Goal: Task Accomplishment & Management: Use online tool/utility

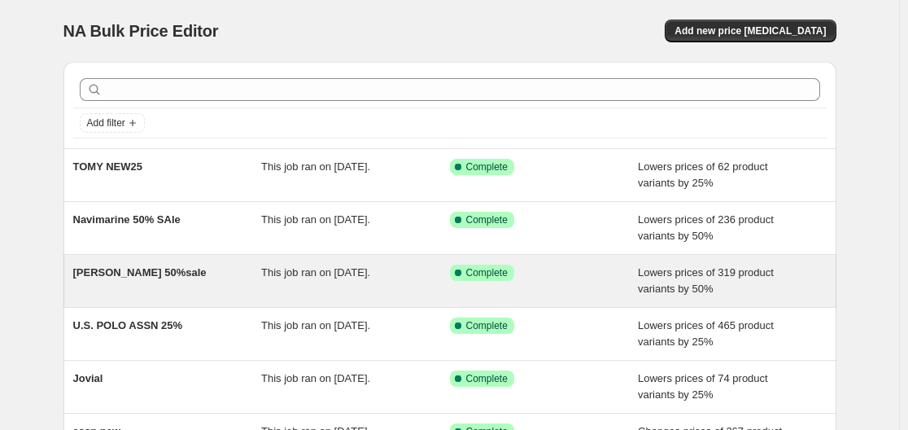
click at [267, 278] on span "This job ran on [DATE]." at bounding box center [315, 272] width 109 height 12
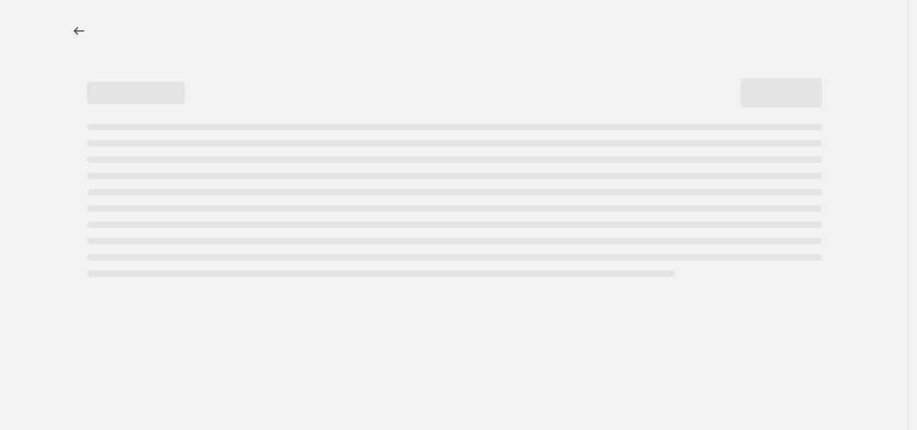
select select "percentage"
select select "collection"
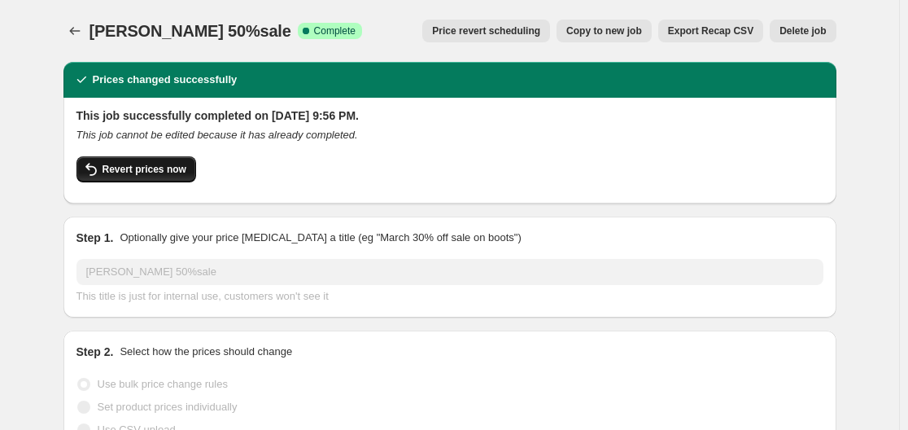
click at [141, 164] on span "Revert prices now" at bounding box center [145, 169] width 84 height 13
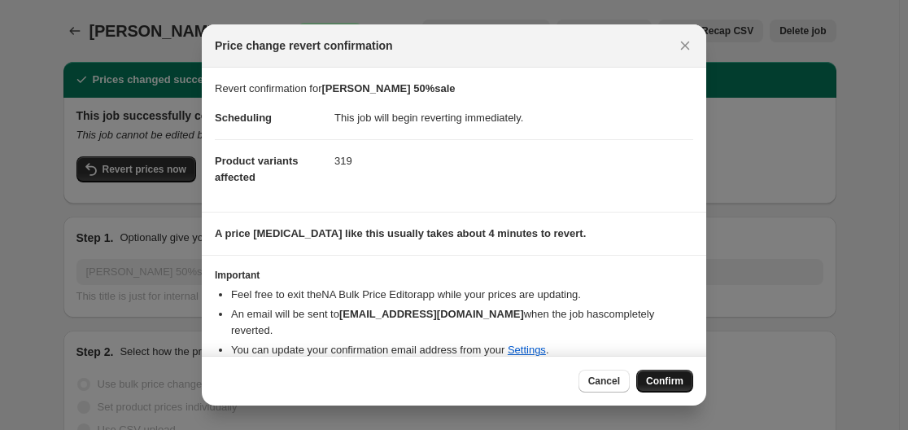
click at [663, 374] on button "Confirm" at bounding box center [665, 381] width 57 height 23
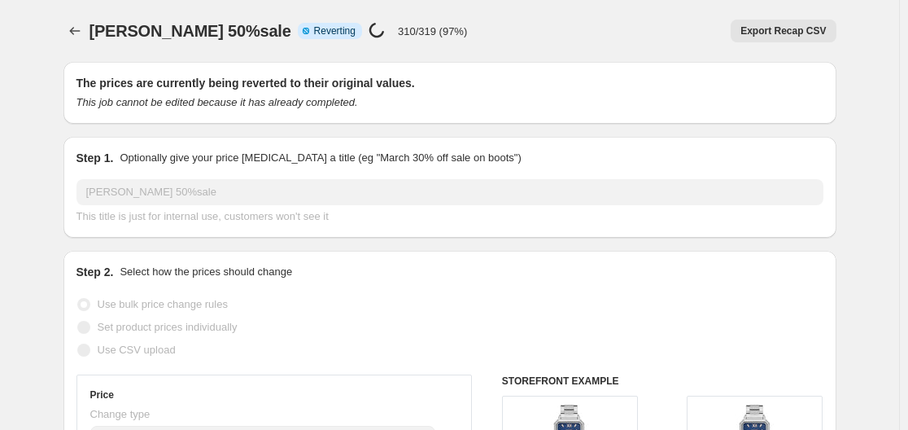
select select "percentage"
select select "collection"
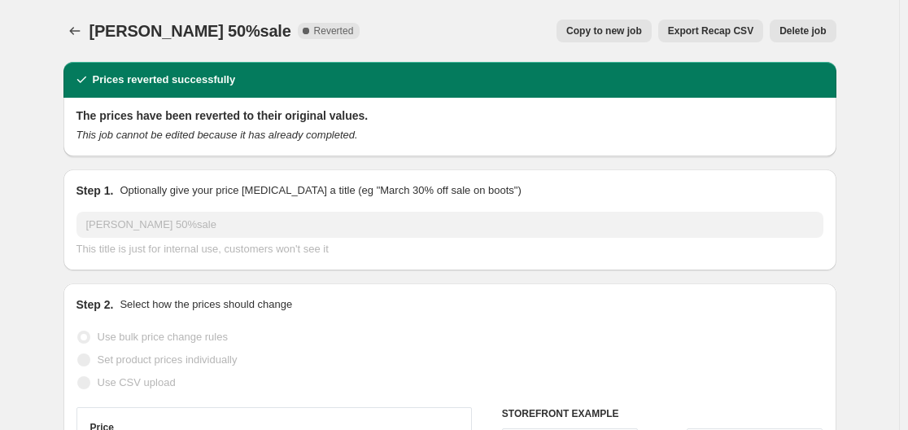
click at [72, 33] on icon "Price change jobs" at bounding box center [75, 31] width 16 height 16
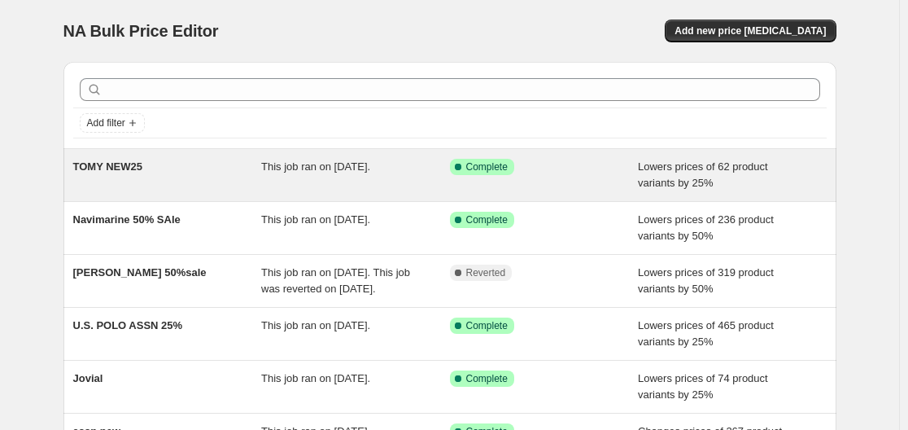
click at [265, 172] on span "This job ran on August 24, 2025." at bounding box center [315, 166] width 109 height 12
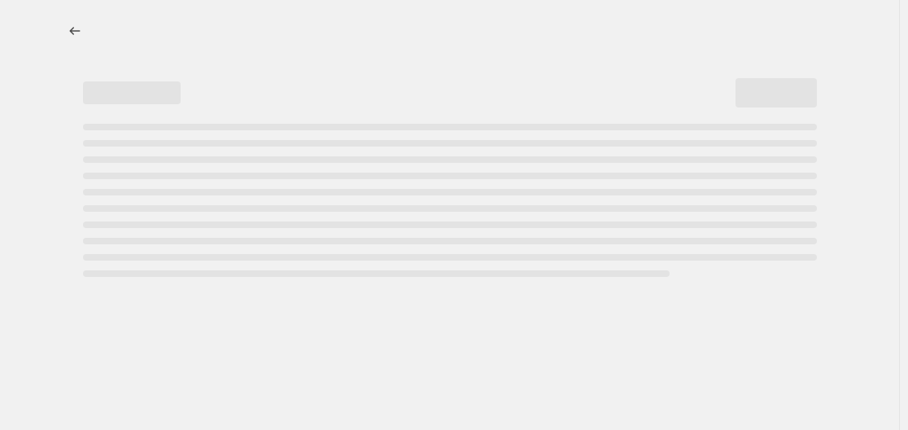
select select "percentage"
select select "tag"
select select "collection"
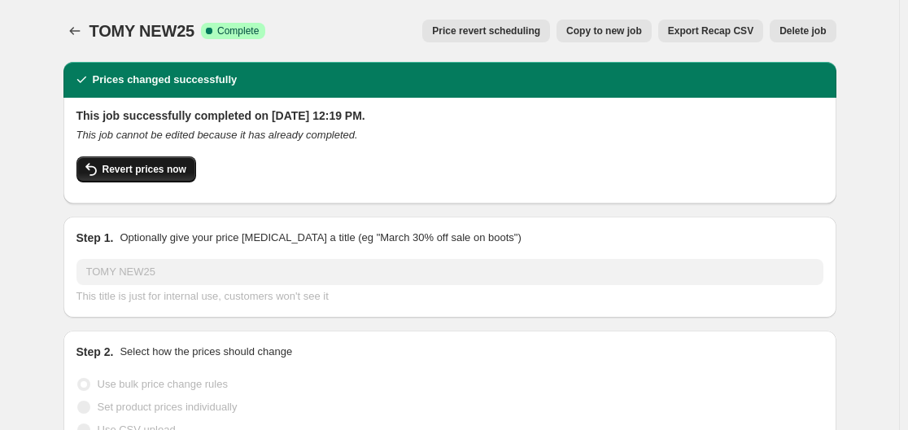
click at [141, 166] on span "Revert prices now" at bounding box center [145, 169] width 84 height 13
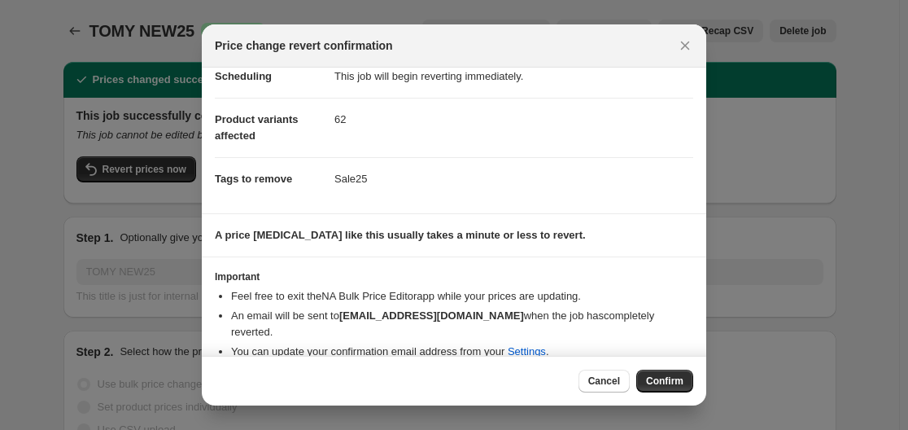
scroll to position [81, 0]
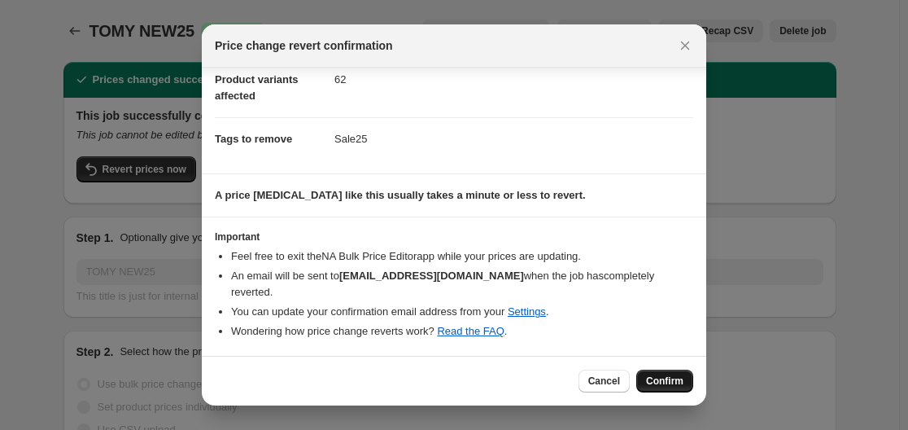
click at [661, 389] on button "Confirm" at bounding box center [665, 381] width 57 height 23
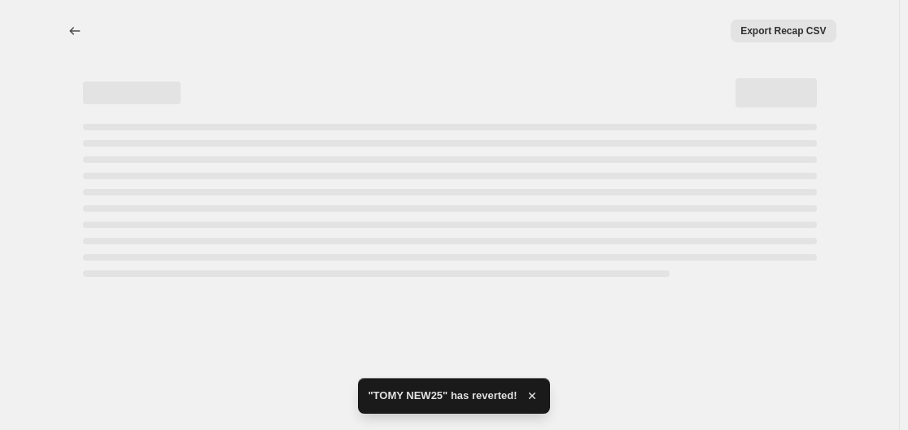
select select "percentage"
select select "tag"
select select "collection"
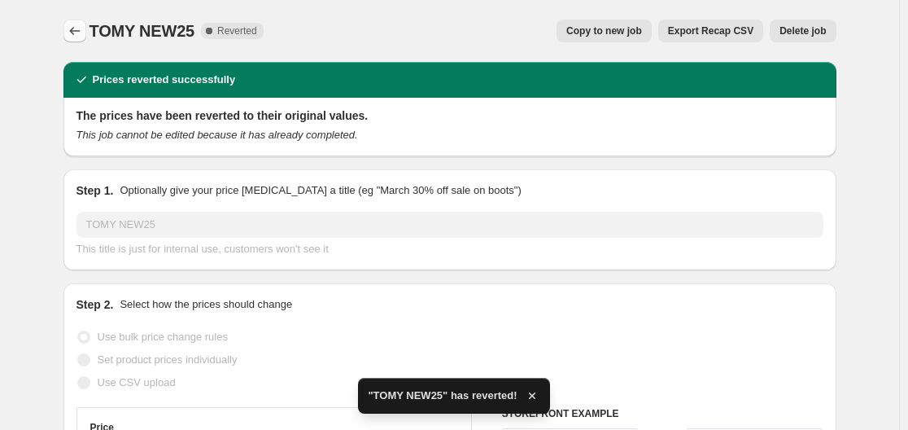
click at [77, 37] on icon "Price change jobs" at bounding box center [75, 31] width 16 height 16
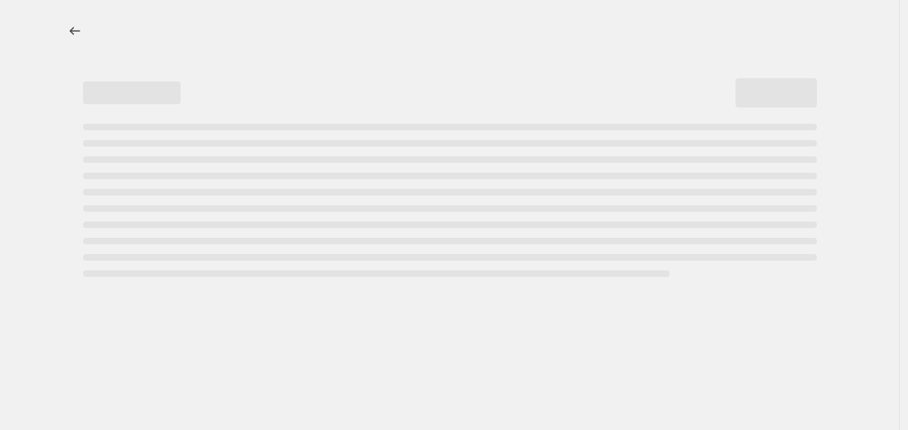
select select "percentage"
select select "collection"
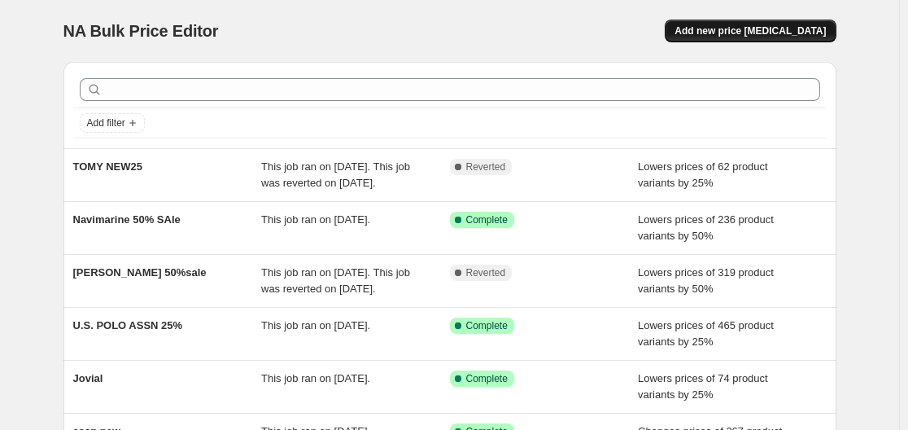
click at [759, 20] on button "Add new price [MEDICAL_DATA]" at bounding box center [750, 31] width 171 height 23
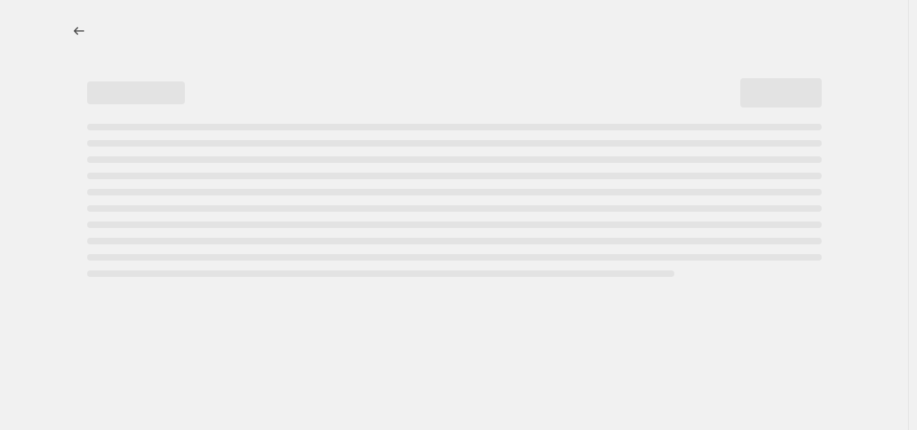
select select "percentage"
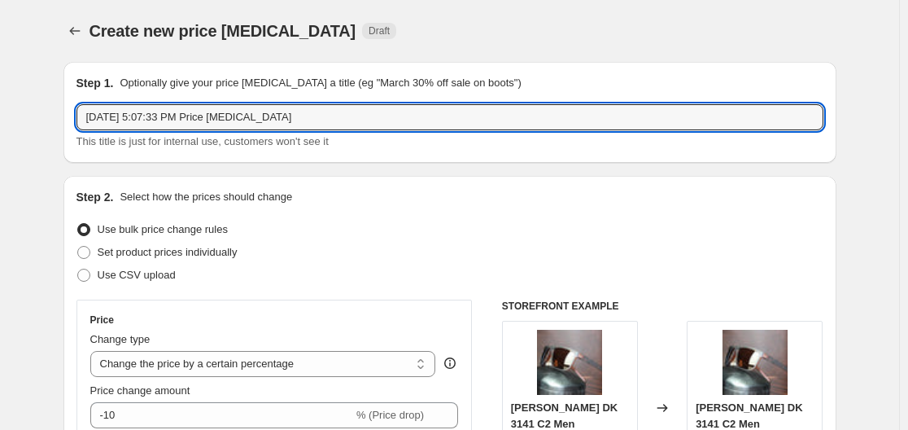
drag, startPoint x: 303, startPoint y: 118, endPoint x: -20, endPoint y: 72, distance: 326.4
click at [0, 72] on html "Home Settings Plans Skip to content Create new price [MEDICAL_DATA]. This page …" at bounding box center [454, 215] width 908 height 430
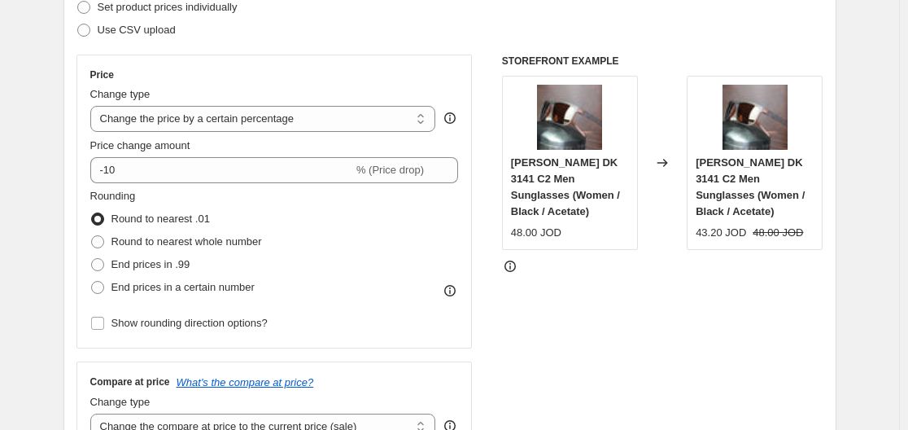
scroll to position [244, 0]
type input "Tomy All 25%"
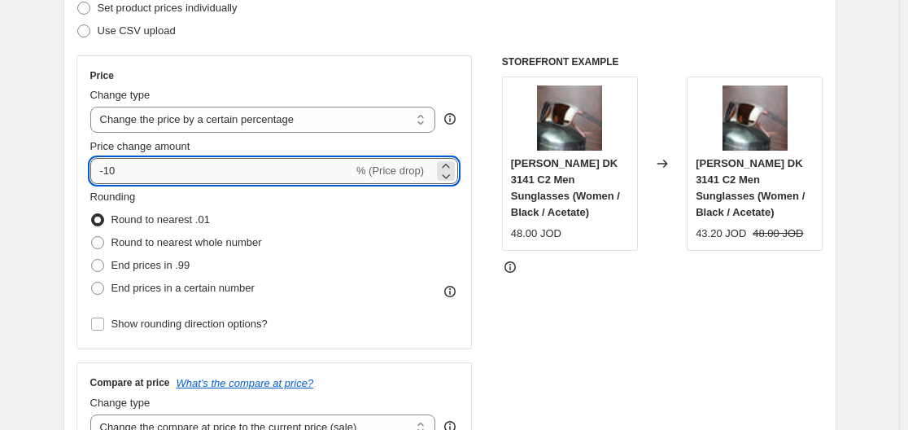
drag, startPoint x: 147, startPoint y: 176, endPoint x: 107, endPoint y: 173, distance: 40.0
click at [107, 173] on input "-10" at bounding box center [221, 171] width 263 height 26
type input "-25"
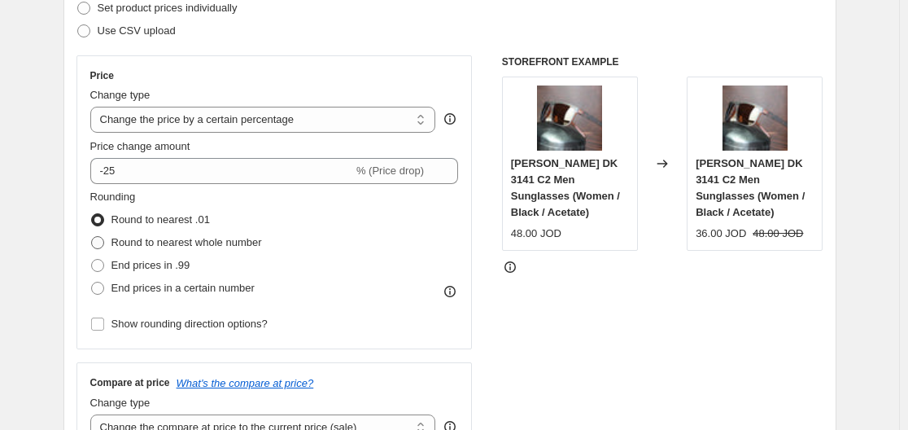
click at [126, 245] on span "Round to nearest whole number" at bounding box center [187, 242] width 151 height 12
click at [92, 237] on input "Round to nearest whole number" at bounding box center [91, 236] width 1 height 1
radio input "true"
click at [162, 322] on span "Show rounding direction options?" at bounding box center [190, 323] width 156 height 12
click at [104, 322] on input "Show rounding direction options?" at bounding box center [97, 323] width 13 height 13
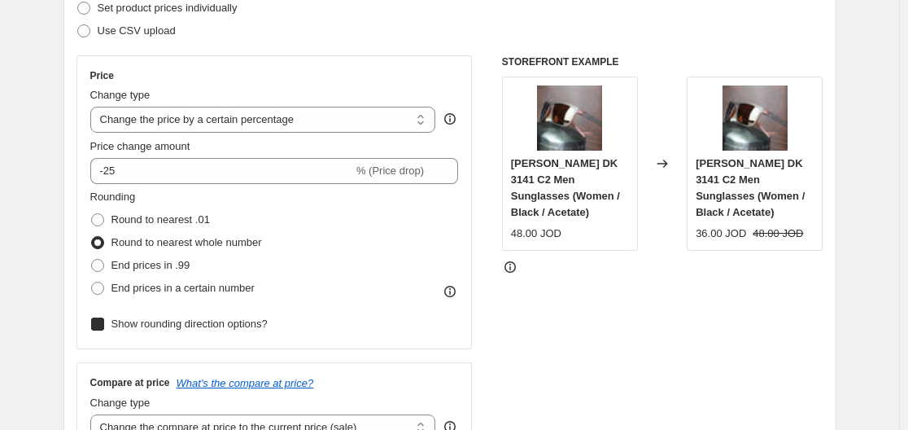
checkbox input "true"
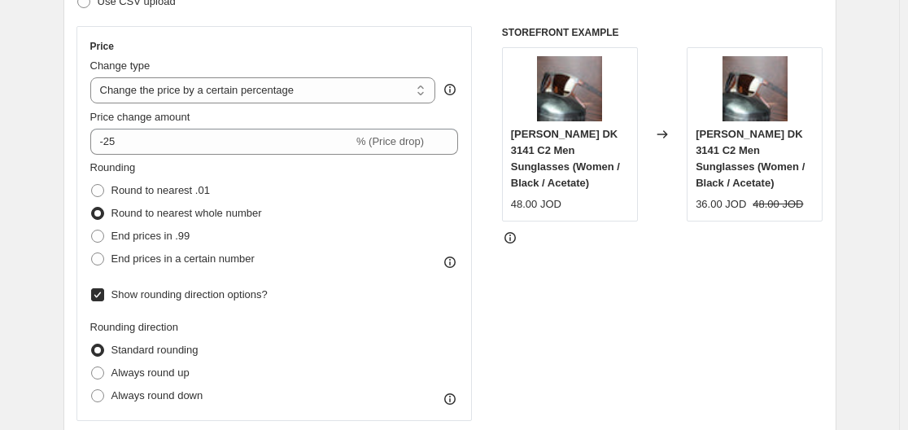
scroll to position [326, 0]
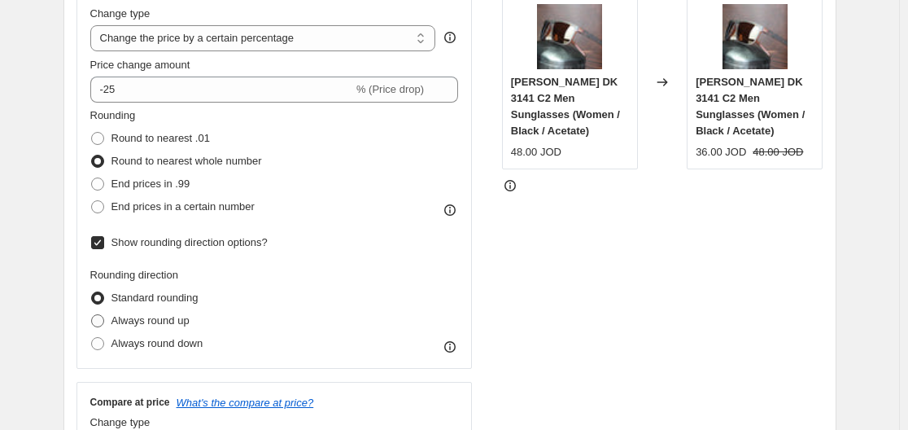
click at [168, 326] on span "Always round up" at bounding box center [151, 320] width 78 height 12
click at [92, 315] on input "Always round up" at bounding box center [91, 314] width 1 height 1
radio input "true"
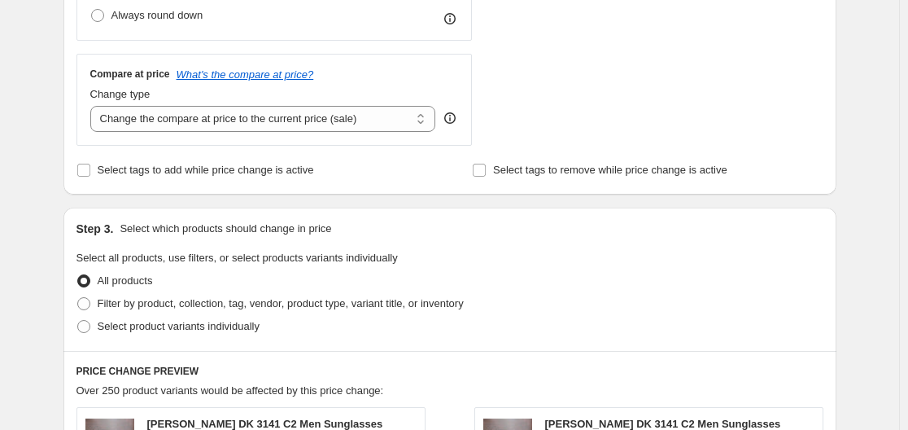
scroll to position [733, 0]
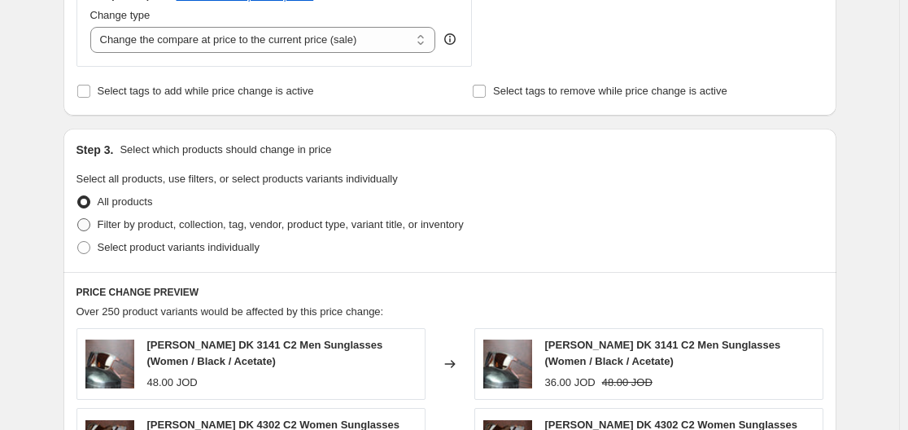
click at [111, 221] on span "Filter by product, collection, tag, vendor, product type, variant title, or inv…" at bounding box center [281, 224] width 366 height 12
click at [78, 219] on input "Filter by product, collection, tag, vendor, product type, variant title, or inv…" at bounding box center [77, 218] width 1 height 1
radio input "true"
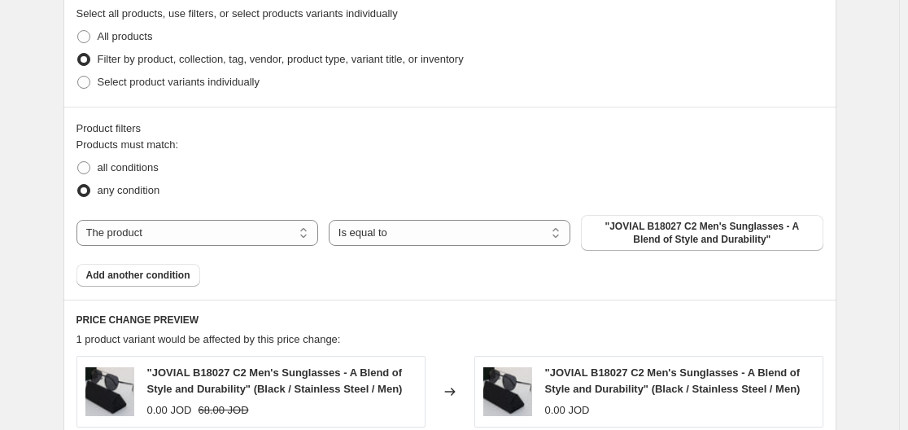
scroll to position [977, 0]
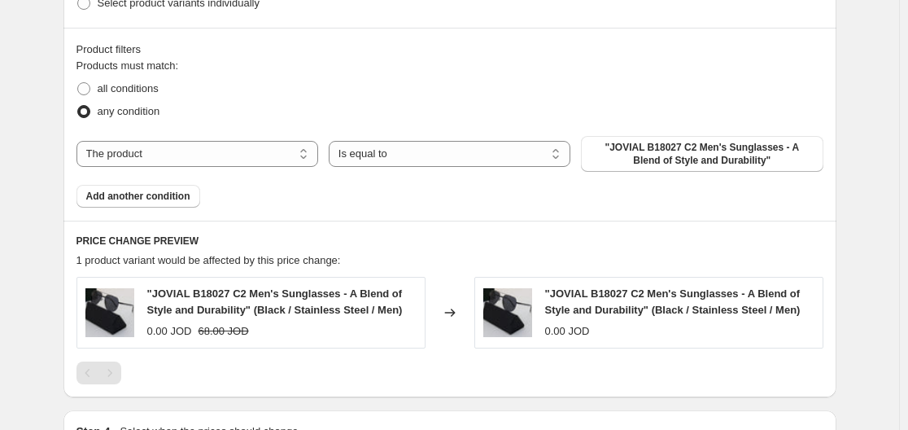
click at [402, 170] on div "The product The product's collection The product's tag The product's vendor The…" at bounding box center [450, 154] width 747 height 36
click at [248, 147] on select "The product The product's collection The product's tag The product's vendor The…" at bounding box center [198, 154] width 242 height 26
select select "collection"
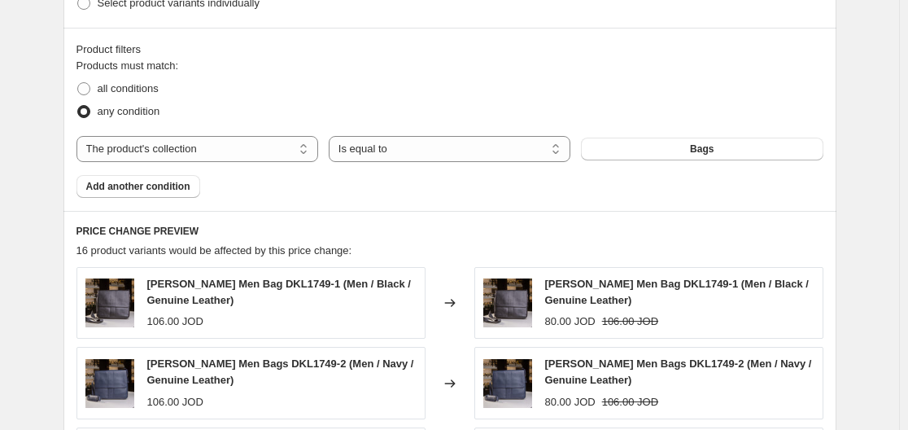
click at [660, 151] on button "Bags" at bounding box center [702, 149] width 242 height 23
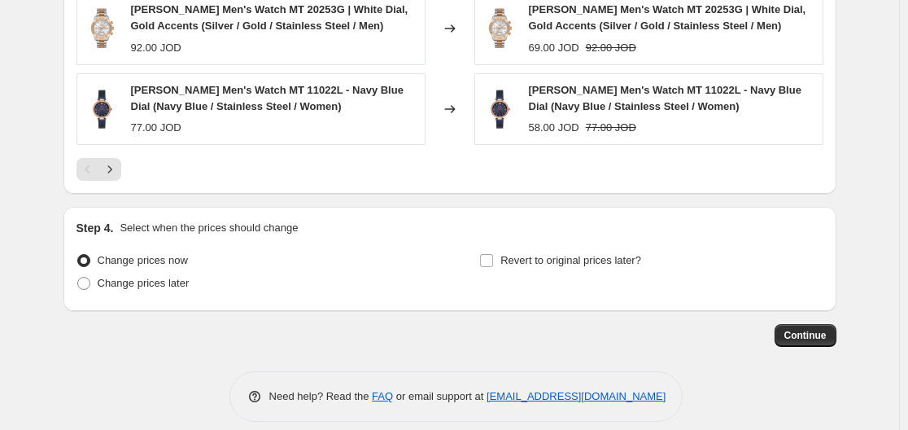
scroll to position [1508, 0]
click at [803, 328] on span "Continue" at bounding box center [806, 334] width 42 height 13
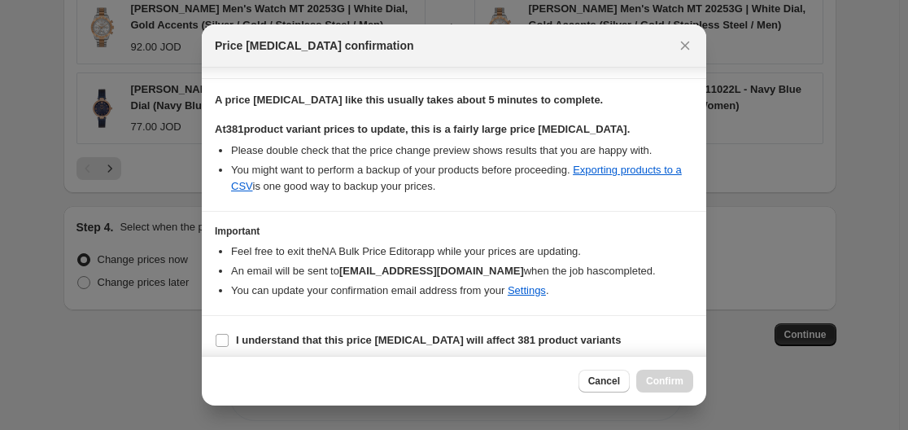
scroll to position [245, 0]
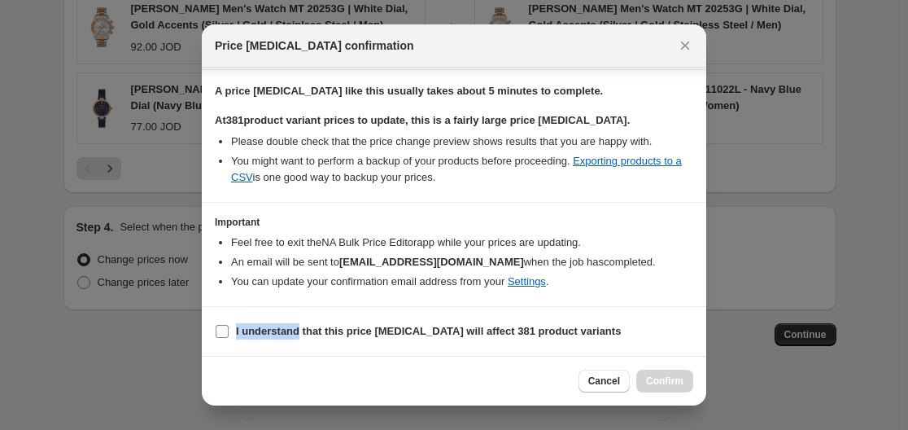
click at [297, 321] on label "I understand that this price [MEDICAL_DATA] will affect 381 product variants" at bounding box center [418, 331] width 406 height 23
click at [224, 325] on input "I understand that this price [MEDICAL_DATA] will affect 381 product variants" at bounding box center [222, 331] width 13 height 13
checkbox input "true"
click at [672, 373] on button "Confirm" at bounding box center [665, 381] width 57 height 23
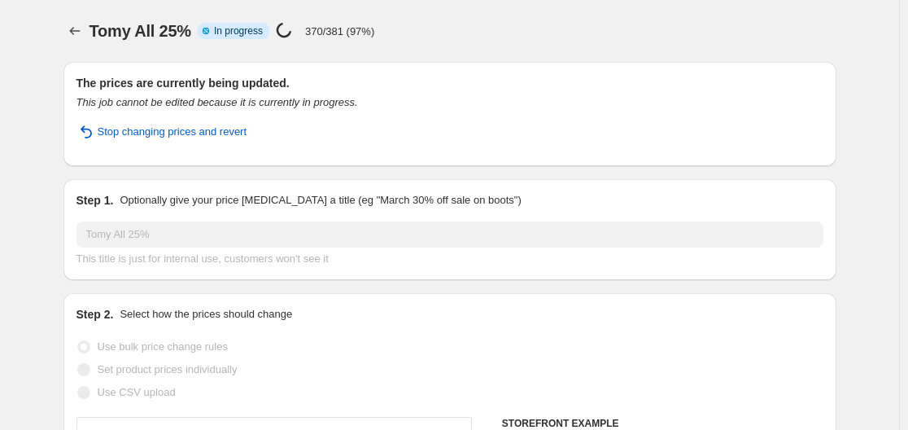
select select "percentage"
select select "collection"
